Goal: Task Accomplishment & Management: Complete application form

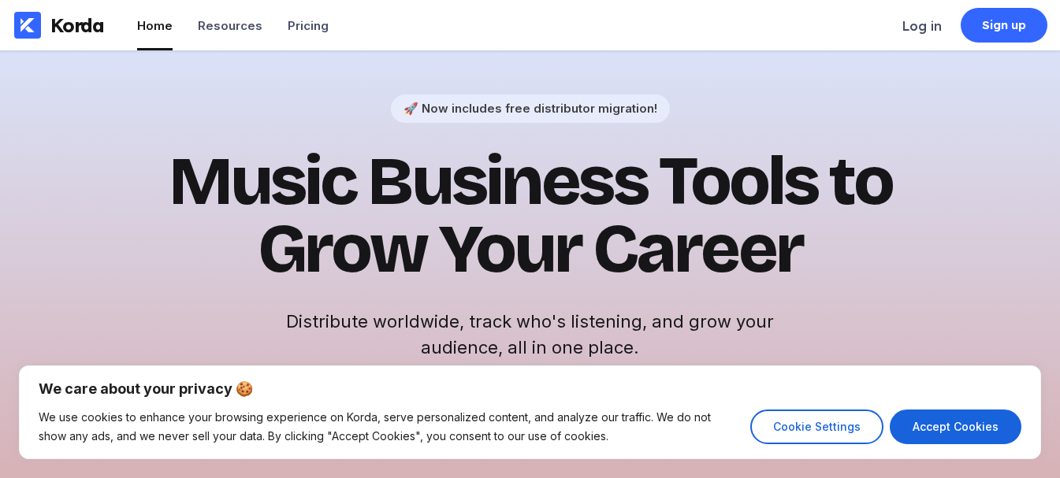
click at [941, 419] on button "Accept Cookies" at bounding box center [956, 427] width 132 height 35
checkbox input "true"
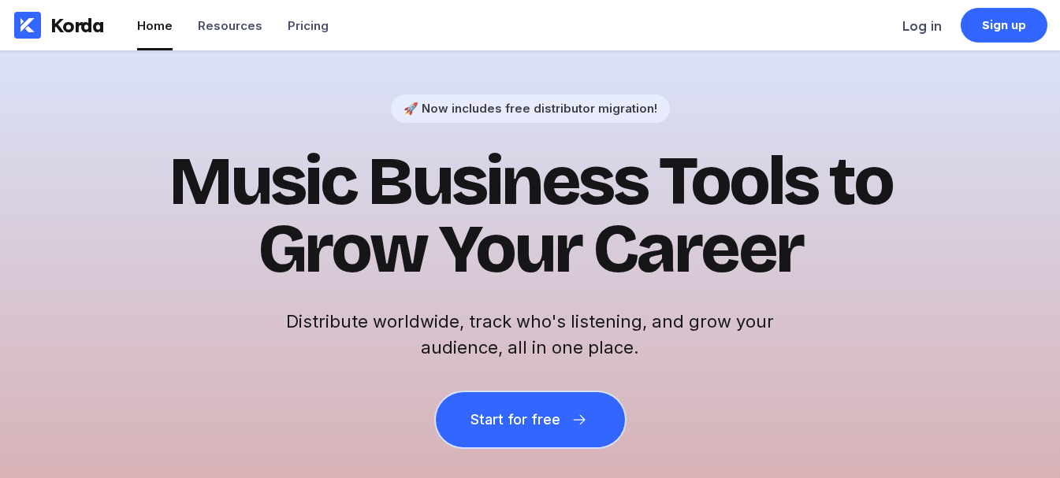
click at [529, 407] on button "Start for free" at bounding box center [530, 419] width 189 height 55
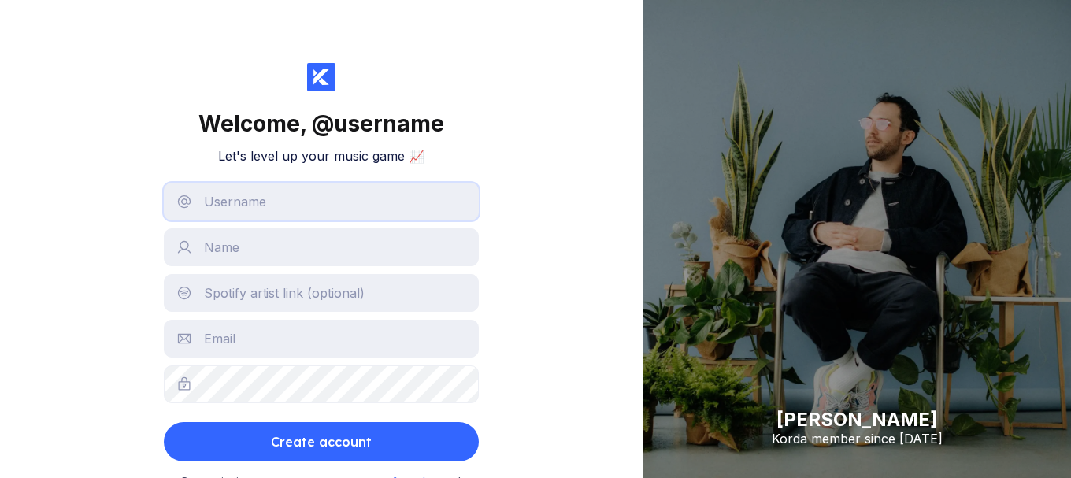
click at [371, 214] on input "text" at bounding box center [321, 202] width 315 height 38
click at [379, 294] on input "text" at bounding box center [321, 293] width 315 height 38
paste input "[URL][DOMAIN_NAME]"
type input "[URL][DOMAIN_NAME]"
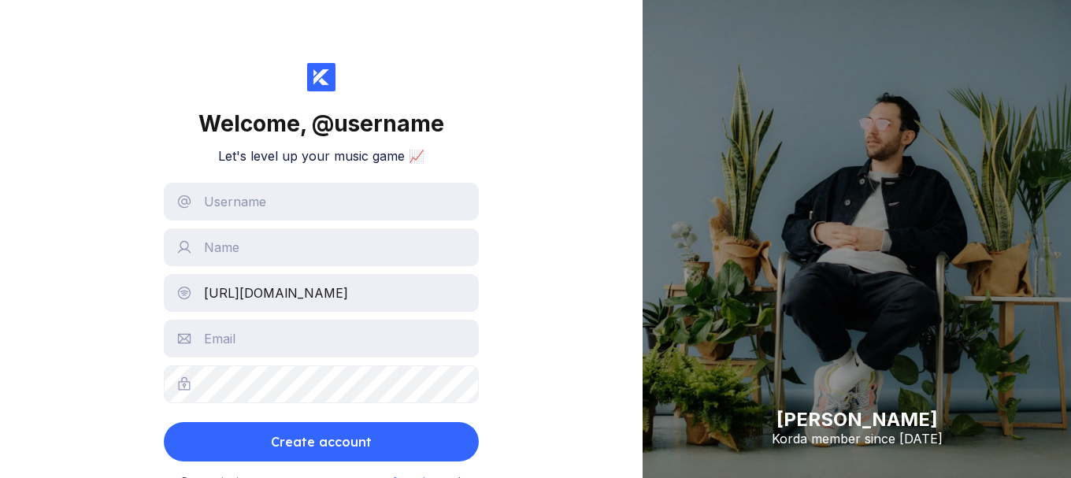
scroll to position [0, 0]
drag, startPoint x: 538, startPoint y: 237, endPoint x: 528, endPoint y: 235, distance: 10.5
click at [539, 237] on div "Welcome, @ username Let's level up your music game 📈 [URL][DOMAIN_NAME] Create …" at bounding box center [321, 239] width 643 height 478
click at [318, 222] on form "[URL][DOMAIN_NAME] Create account" at bounding box center [321, 322] width 315 height 279
drag, startPoint x: 315, startPoint y: 212, endPoint x: 315, endPoint y: 203, distance: 8.7
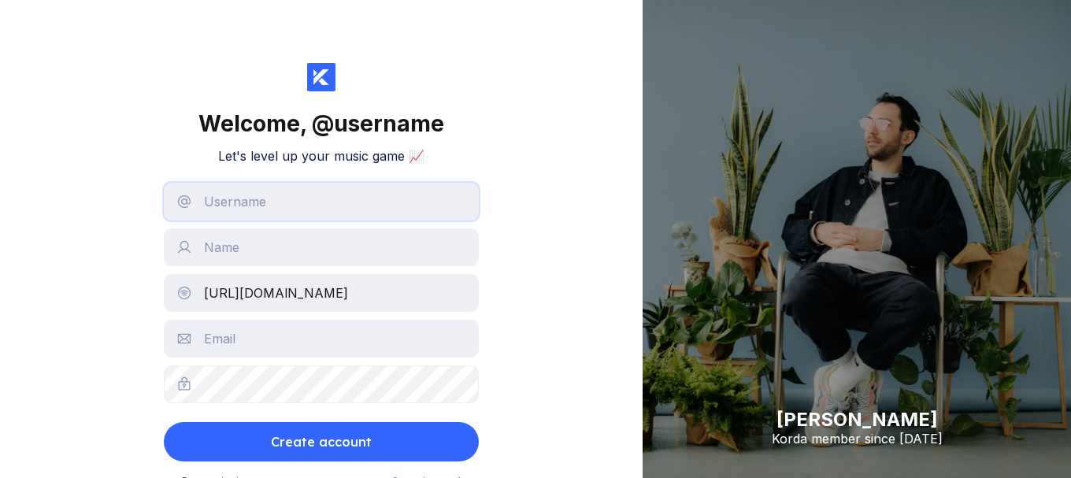
click at [315, 211] on input "text" at bounding box center [321, 202] width 315 height 38
type input "mainedolo"
click at [403, 258] on input "text" at bounding box center [321, 247] width 315 height 38
type input "[US_STATE] Dolo"
click at [402, 336] on input "text" at bounding box center [321, 339] width 315 height 38
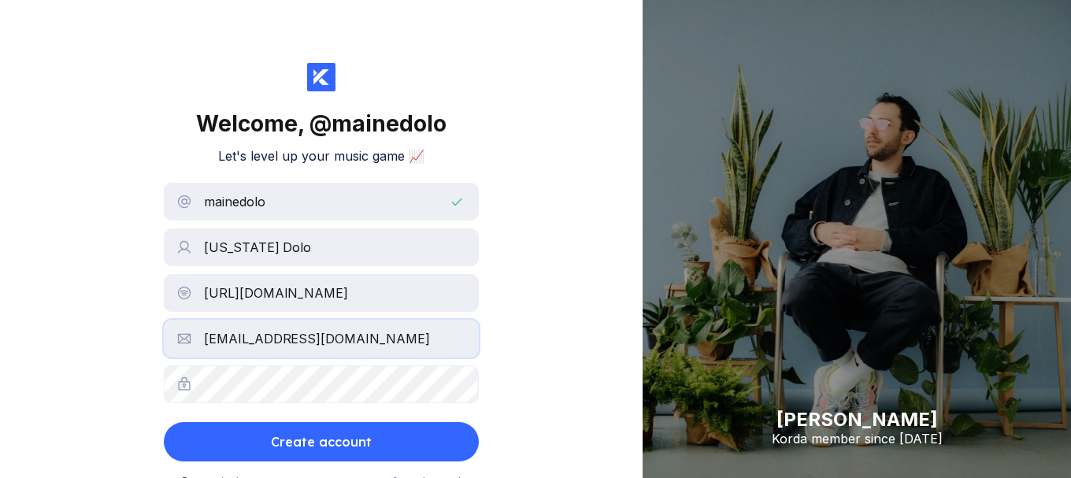
type input "[EMAIL_ADDRESS][DOMAIN_NAME]"
click at [426, 442] on button "Create account" at bounding box center [321, 441] width 315 height 39
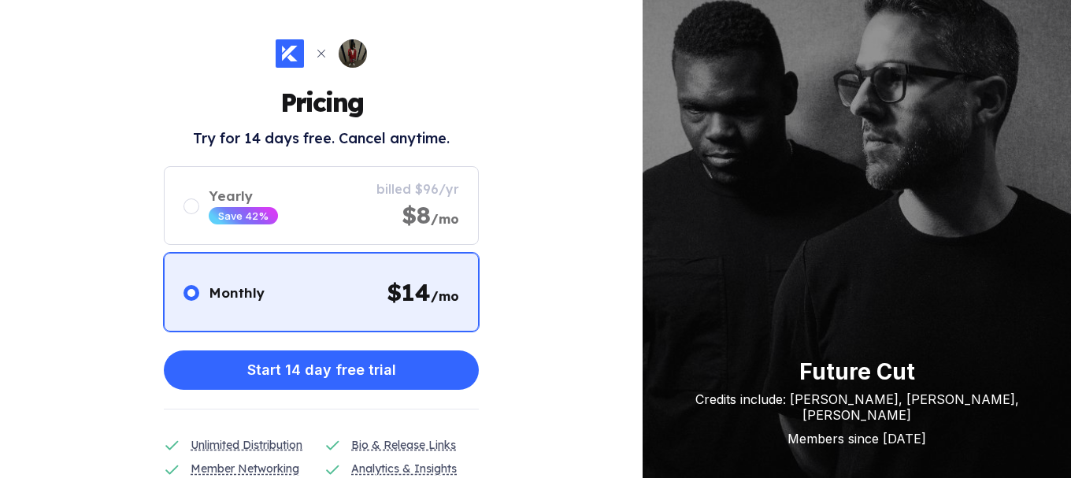
click at [446, 393] on div "Pricing Try for 14 days free. Cancel anytime. Monthly $ 14 /mo Yearly Save 42% …" at bounding box center [321, 331] width 315 height 585
click at [446, 377] on button "Start 14 day free trial" at bounding box center [321, 370] width 315 height 39
